Goal: Task Accomplishment & Management: Manage account settings

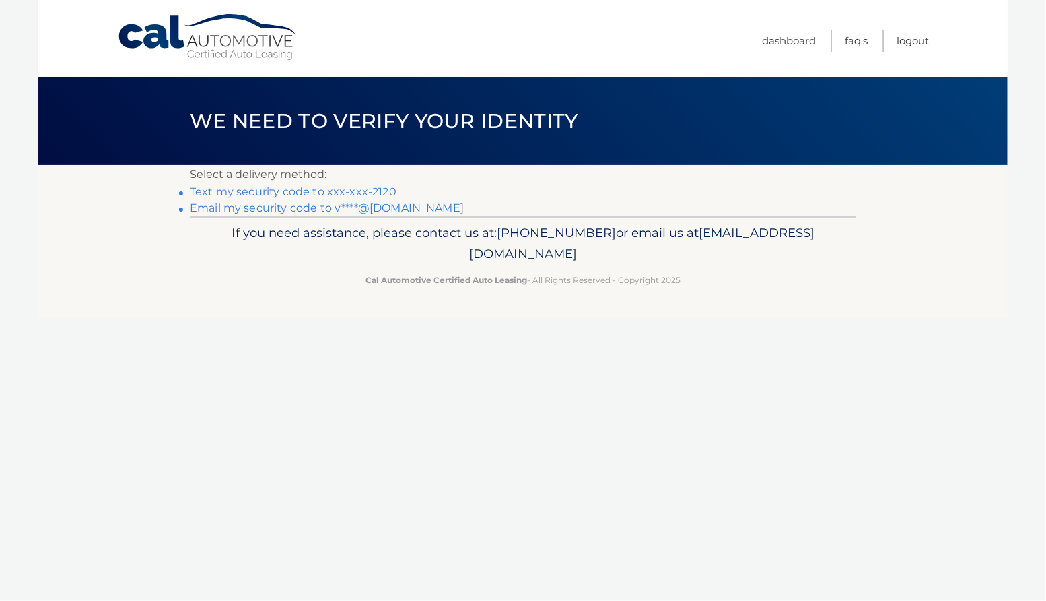
click at [190, 198] on link "Text my security code to xxx-xxx-2120" at bounding box center [293, 191] width 207 height 13
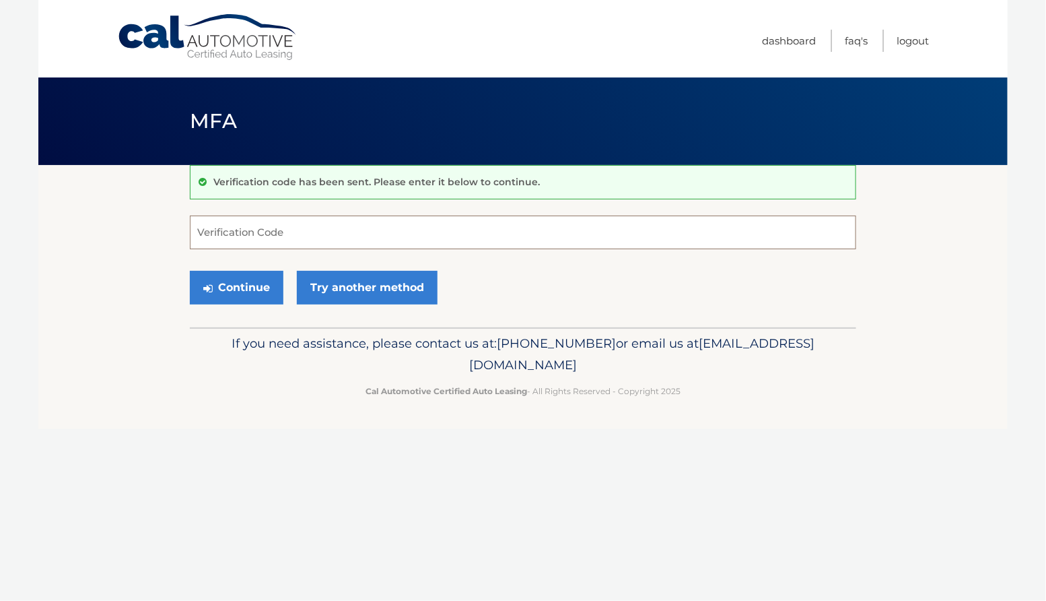
click at [203, 236] on input "Verification Code" at bounding box center [523, 232] width 667 height 34
type input "129030"
click at [248, 304] on button "Continue" at bounding box center [237, 288] width 94 height 34
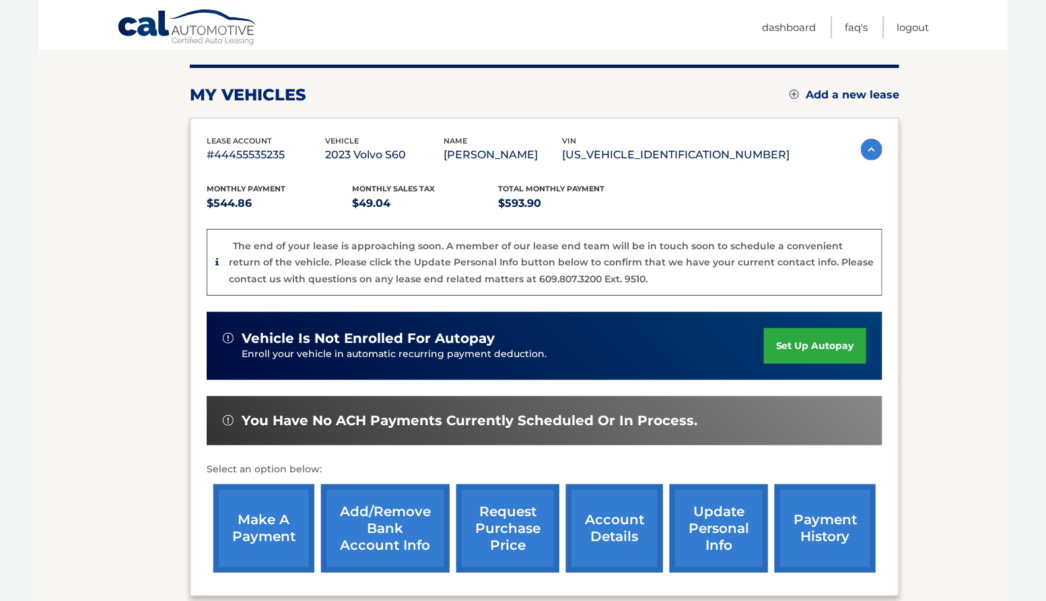
scroll to position [217, 0]
